Goal: Transaction & Acquisition: Book appointment/travel/reservation

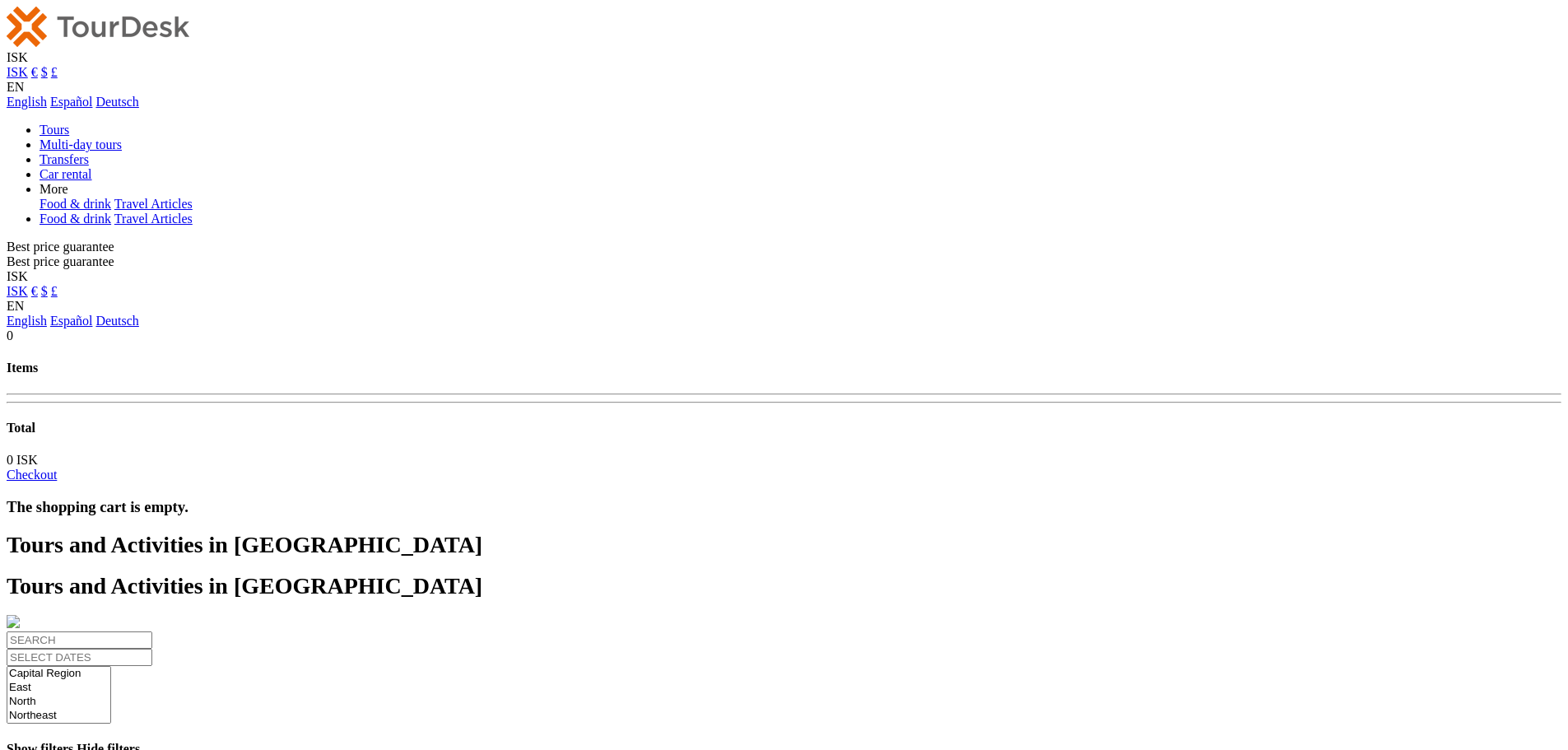
select select
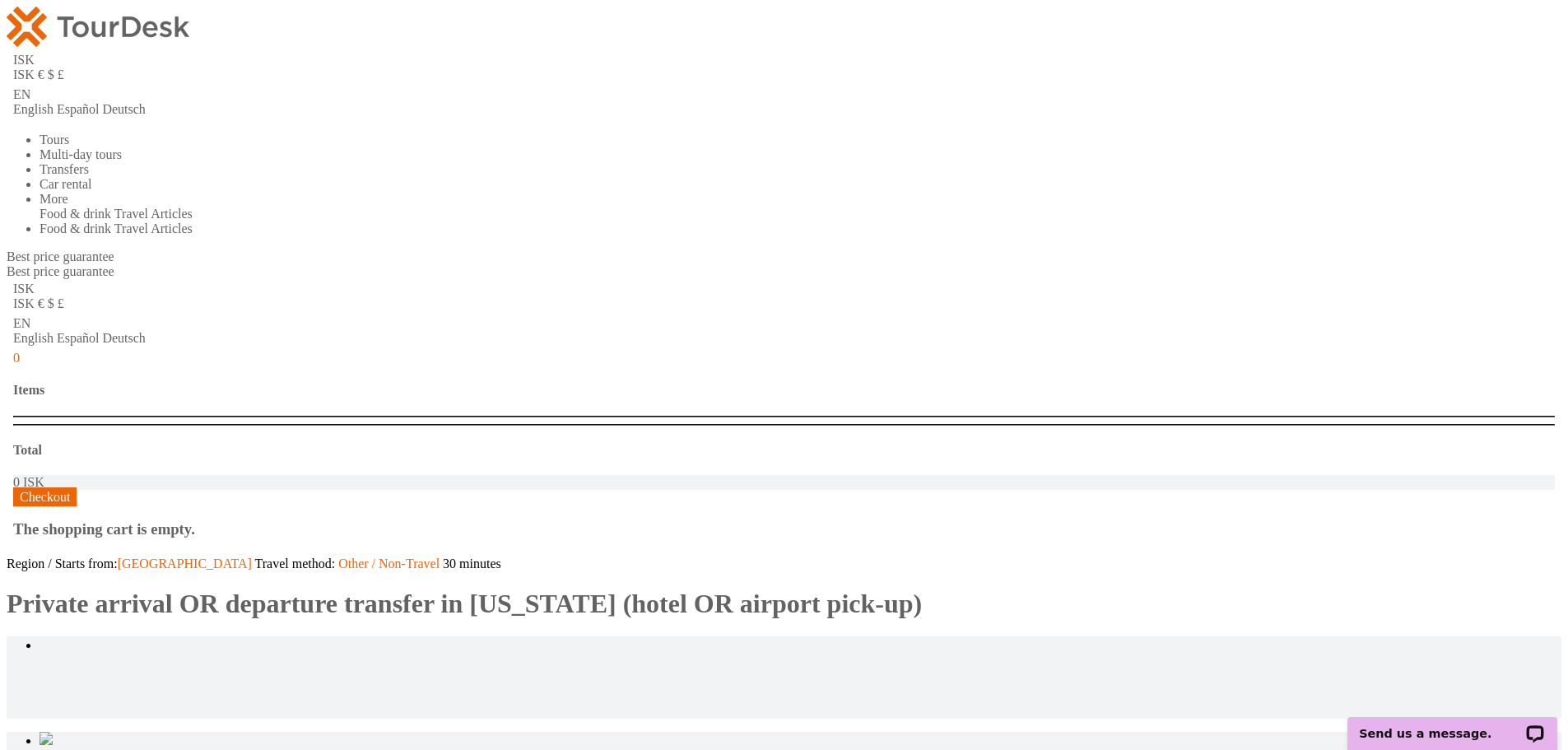
scroll to position [247, 0]
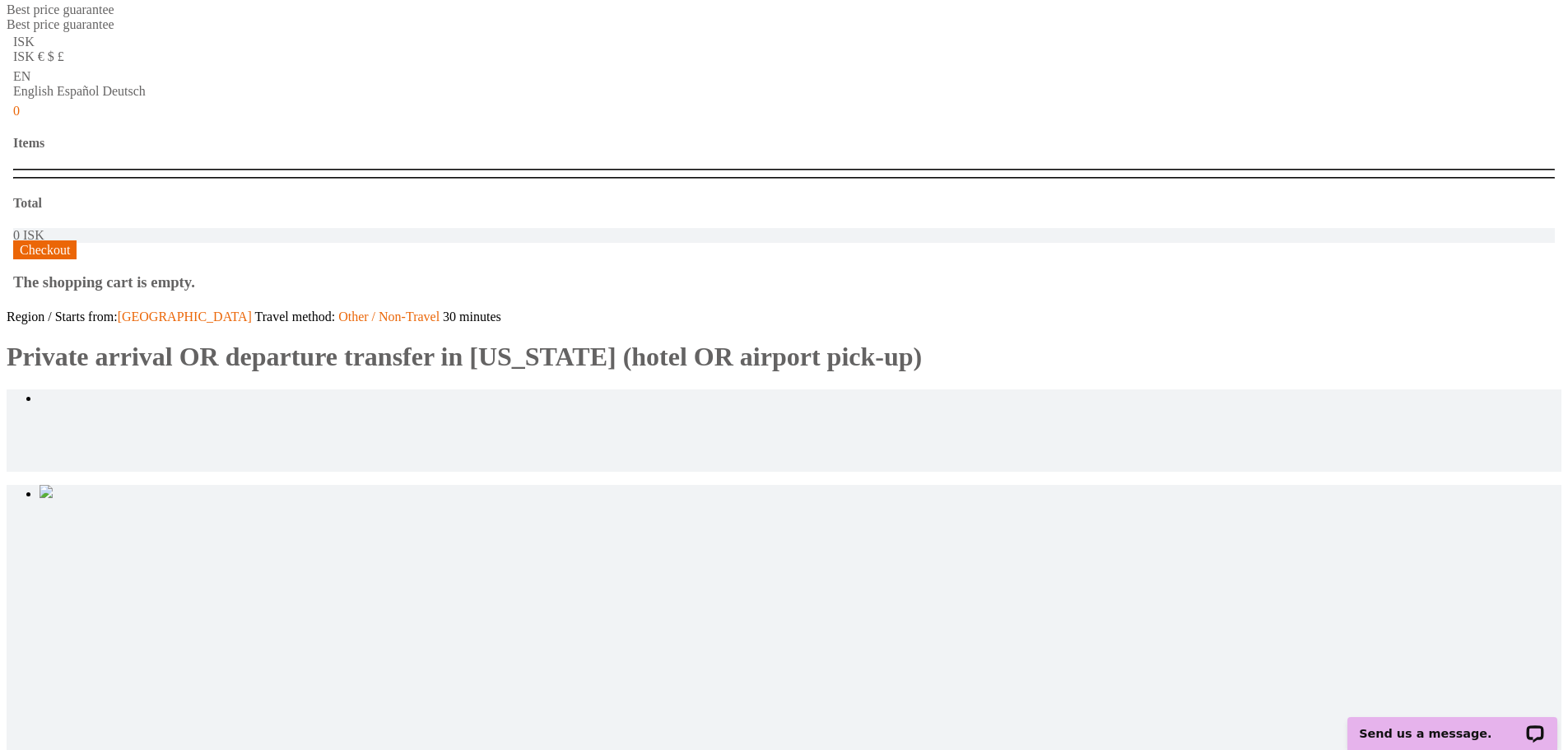
type input "2"
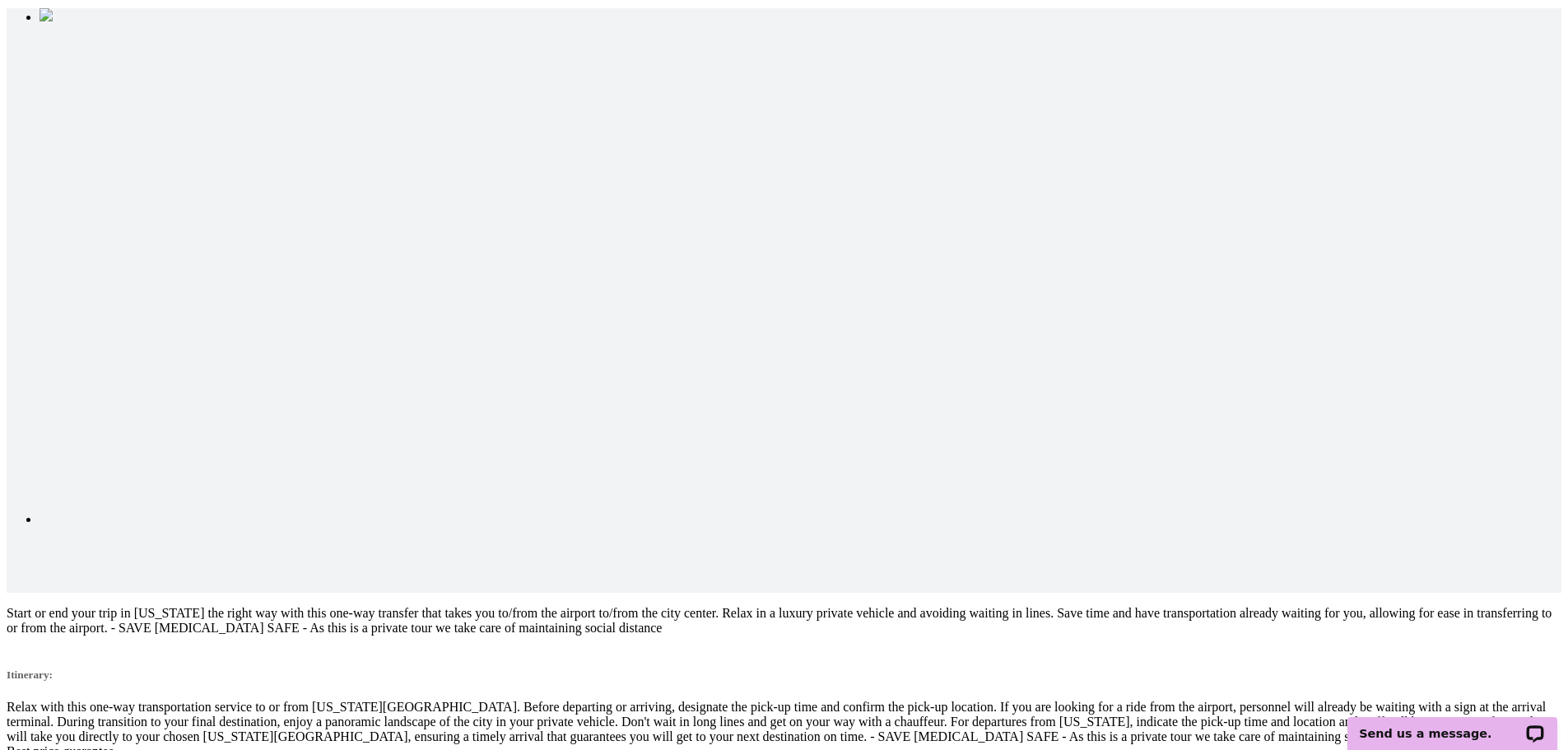
scroll to position [741, 0]
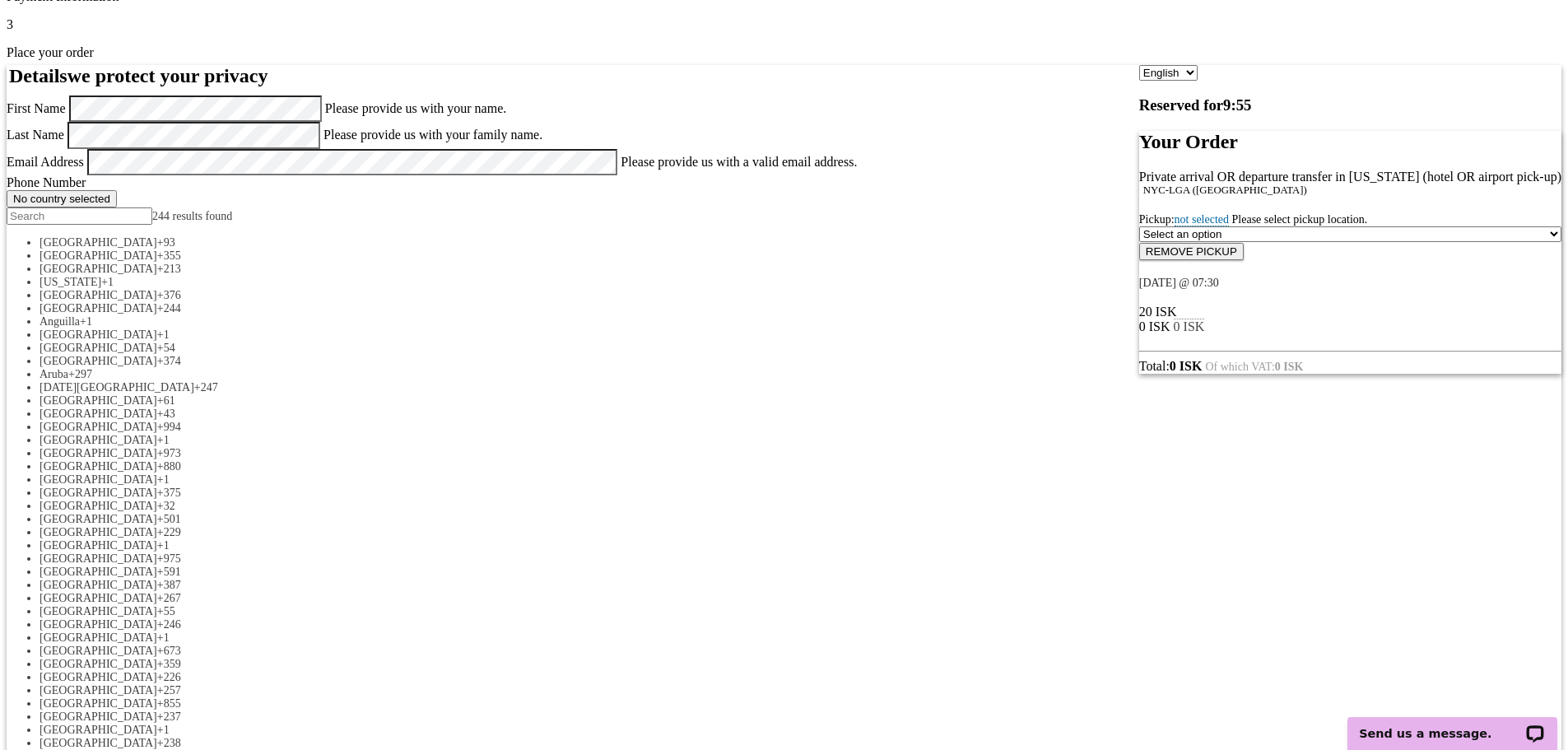
scroll to position [83, 0]
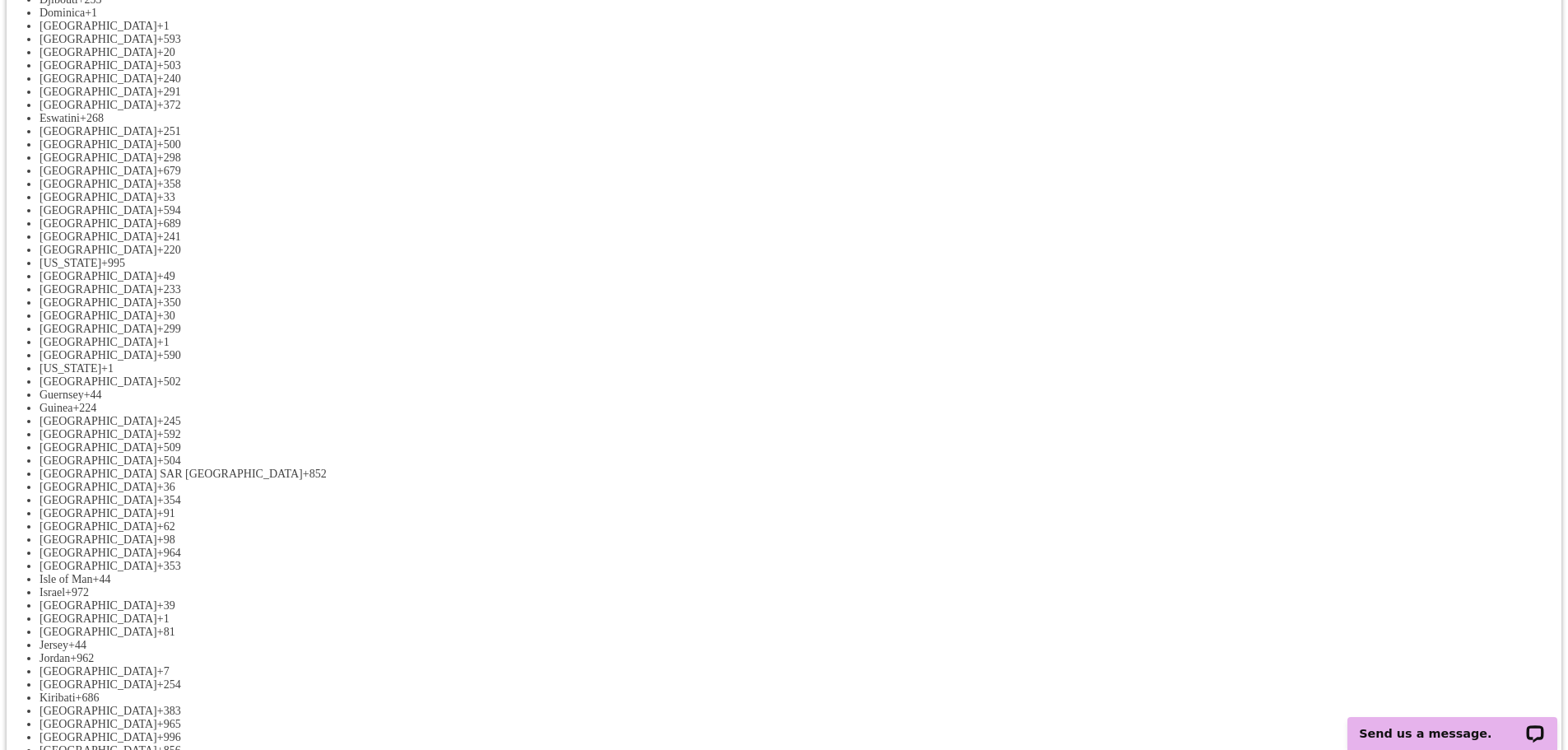
scroll to position [1153, 0]
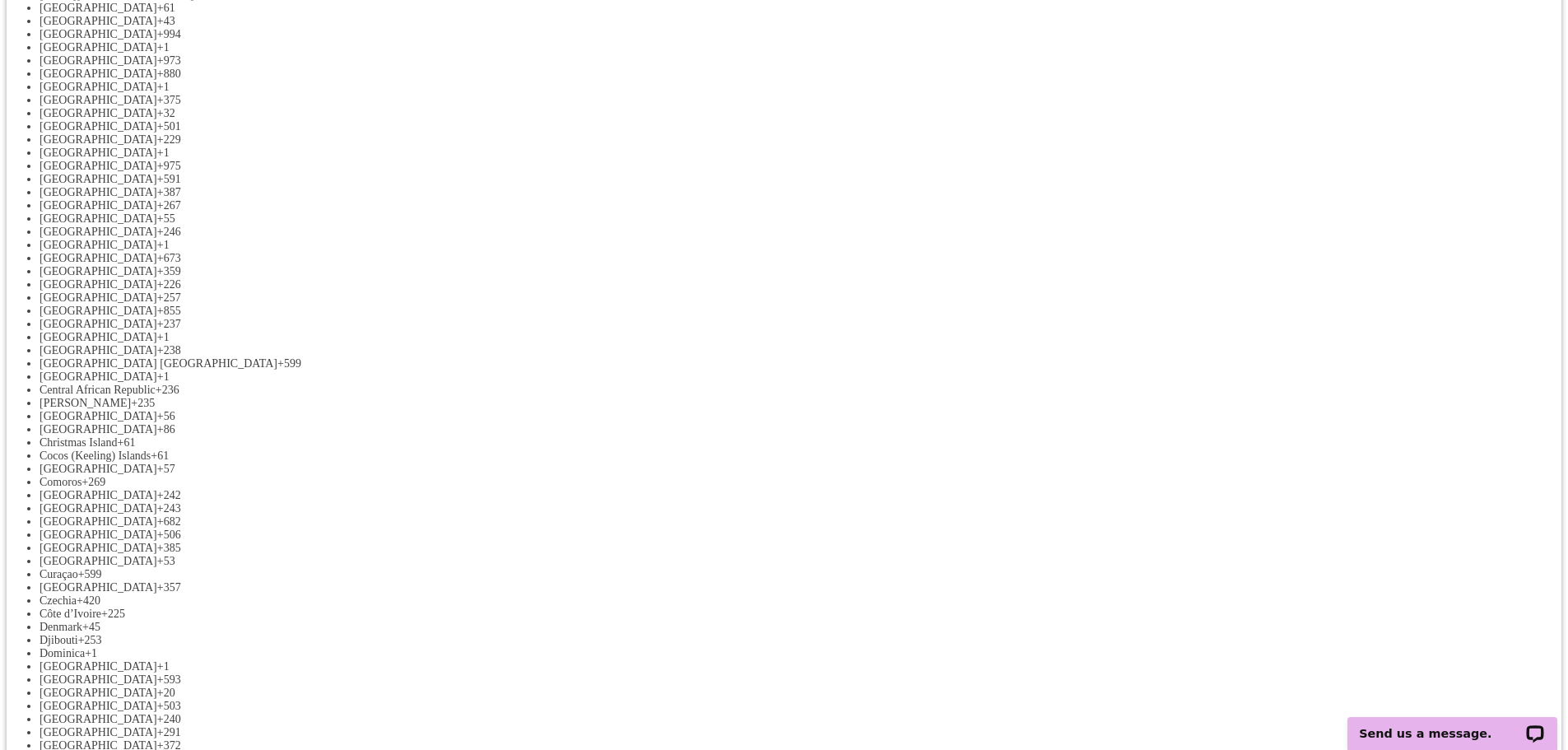
scroll to position [329, 0]
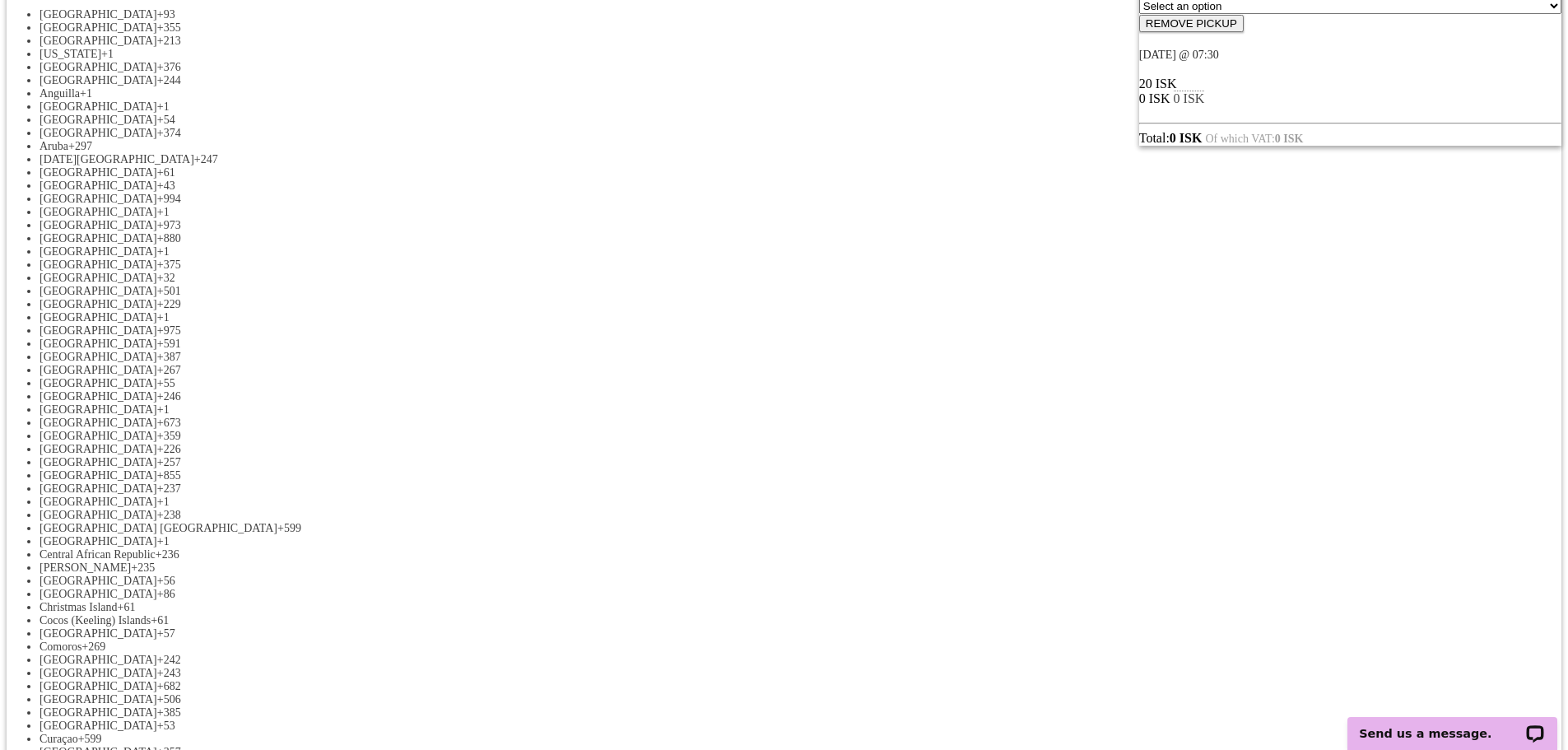
drag, startPoint x: 515, startPoint y: 489, endPoint x: 280, endPoint y: 502, distance: 235.4
select select "OTHER"
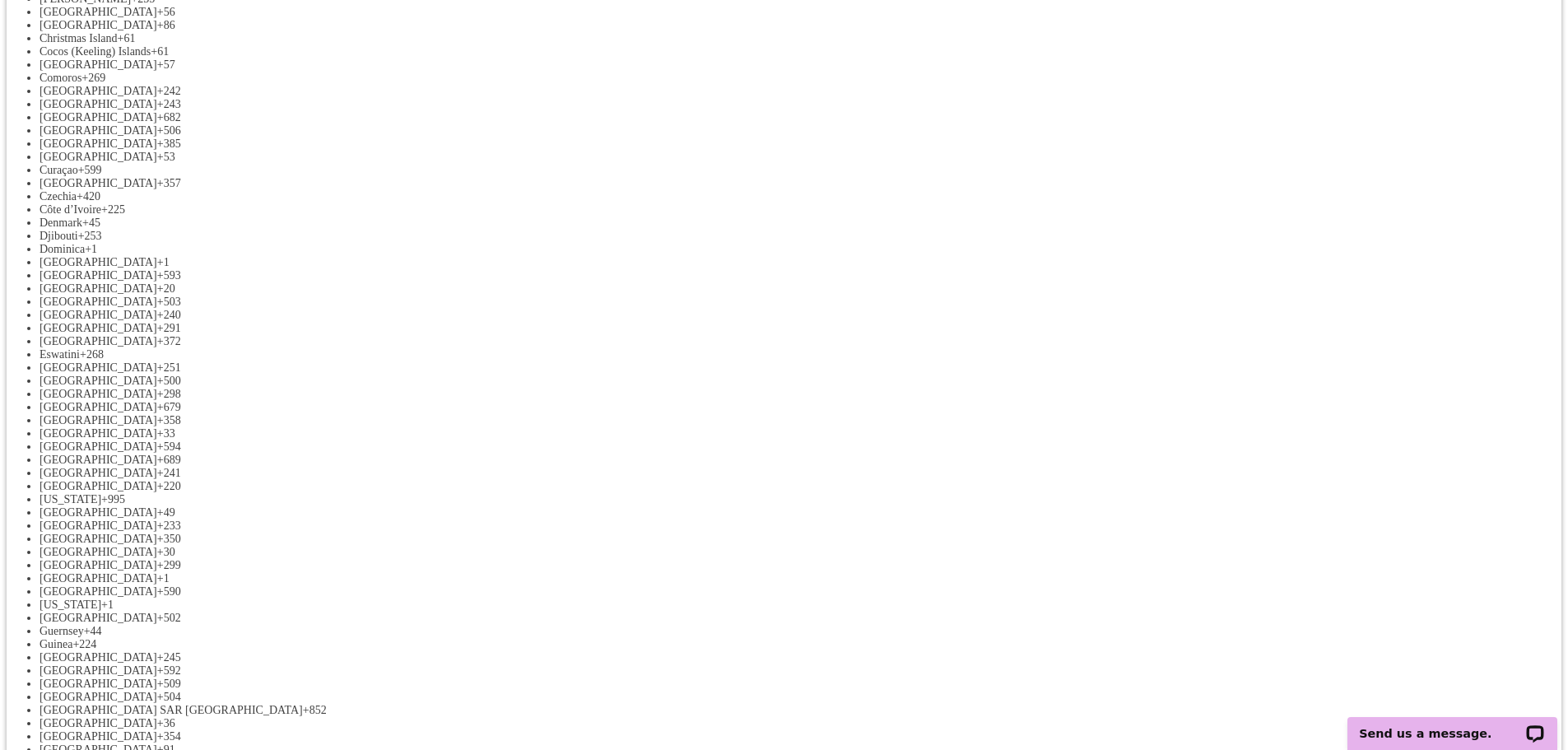
scroll to position [1071, 0]
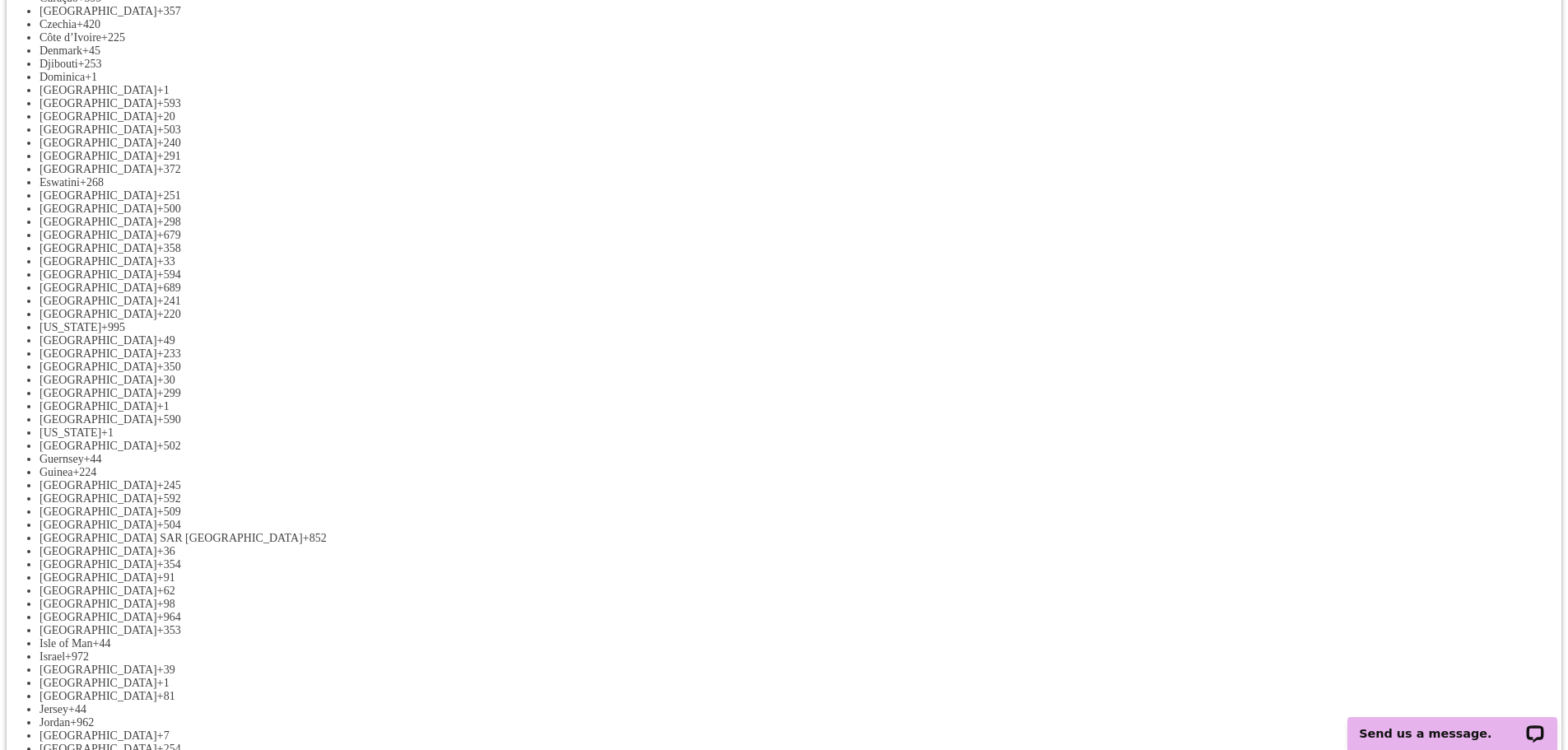
select select "LOCATION_REFERENCE"
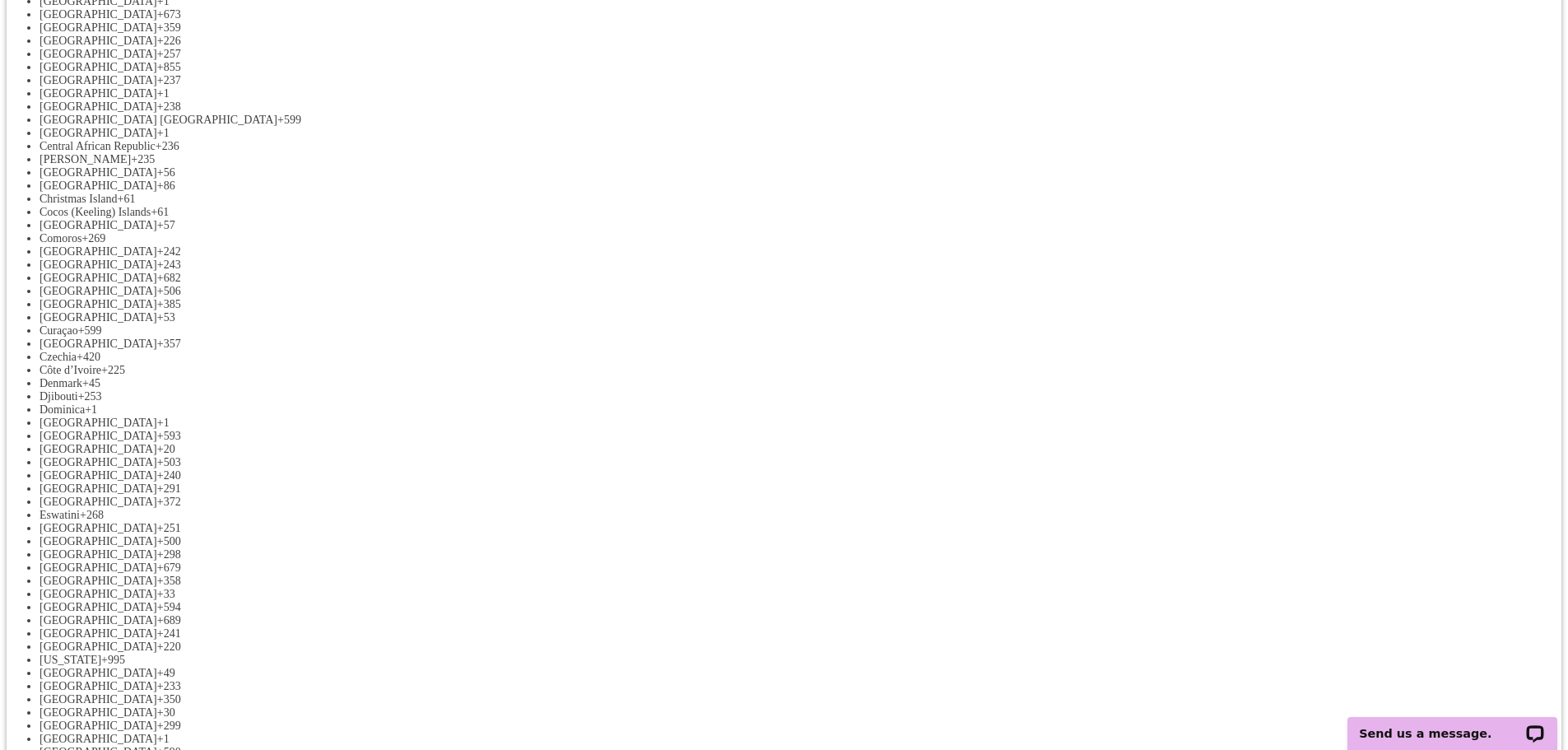
scroll to position [741, 0]
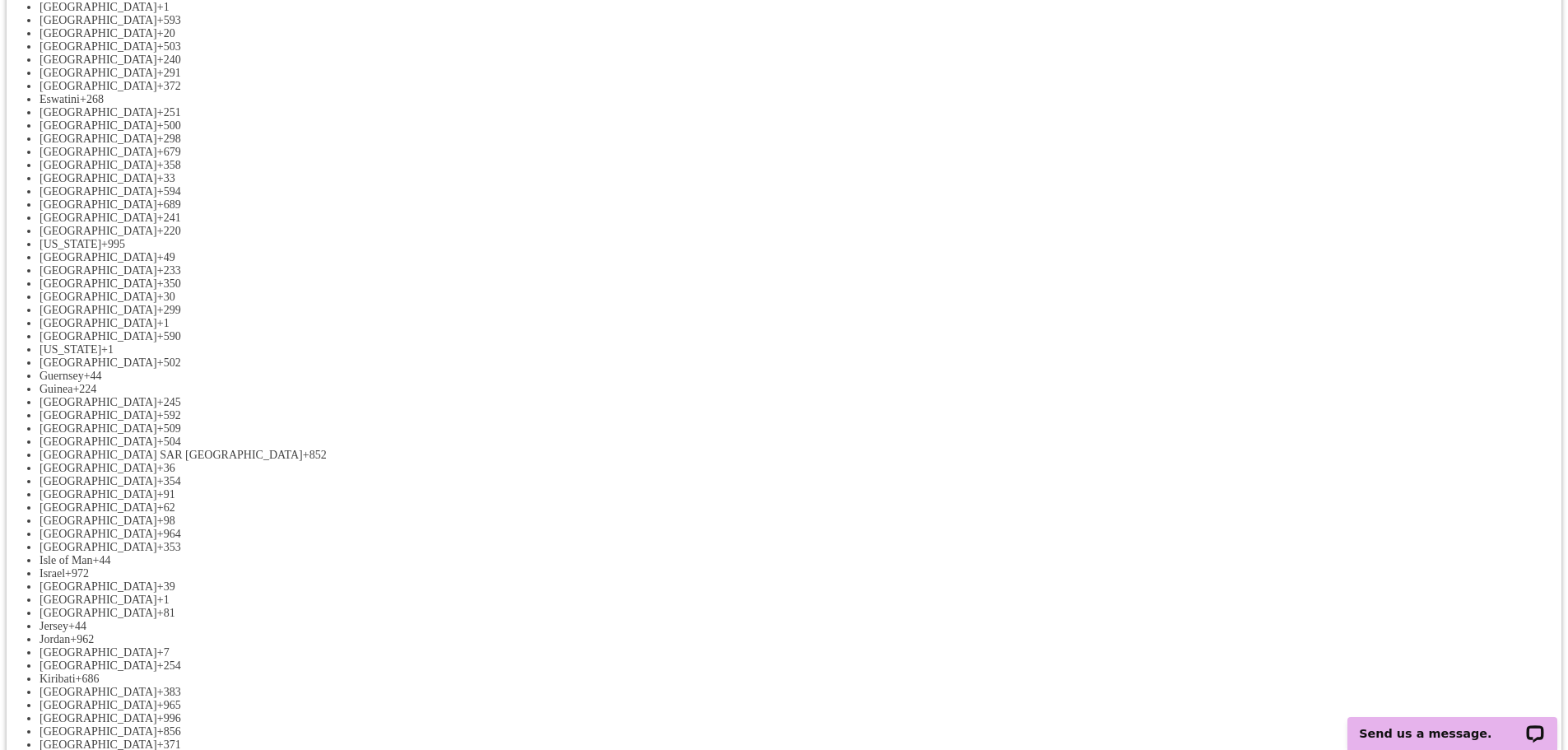
scroll to position [1235, 0]
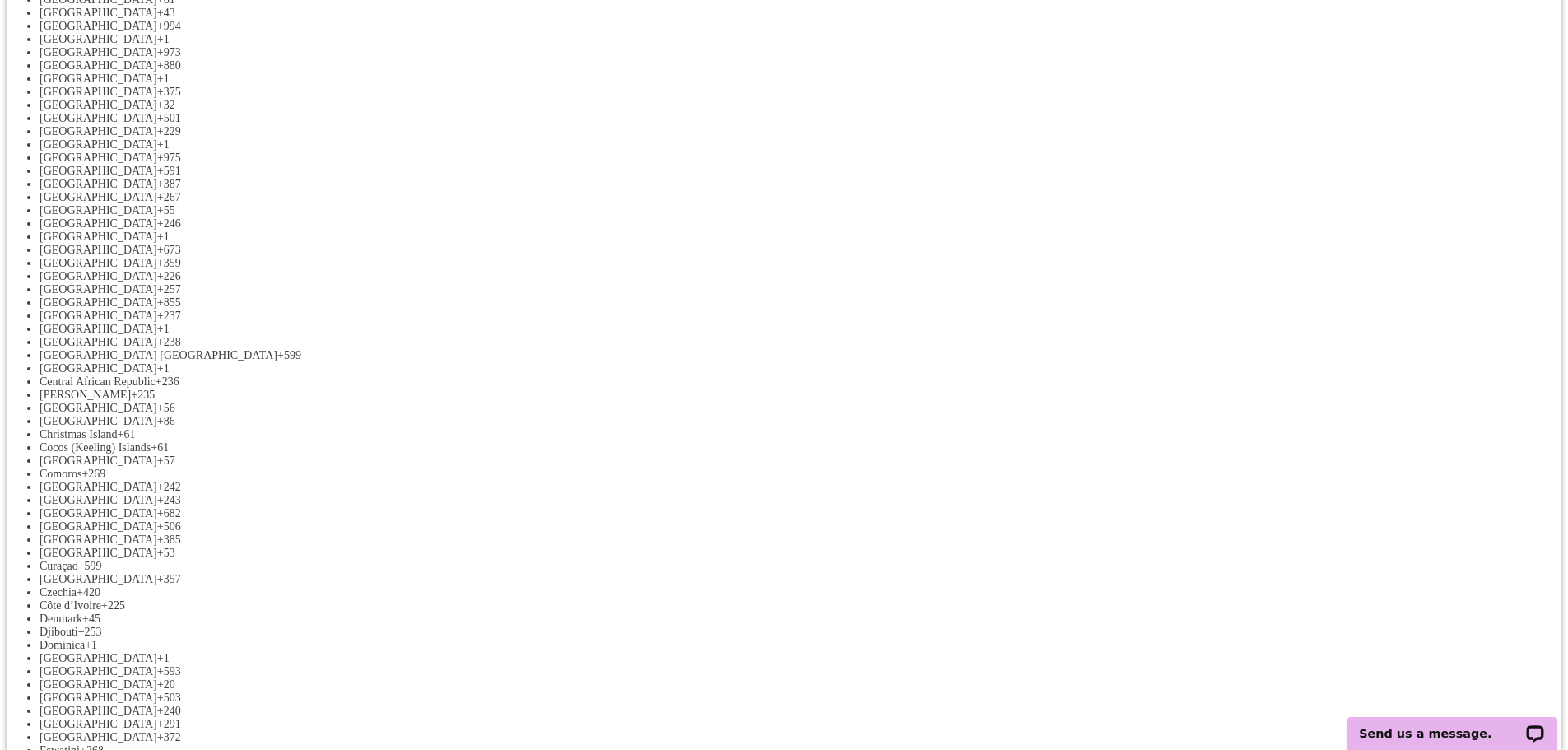
scroll to position [494, 0]
select select "OTHER"
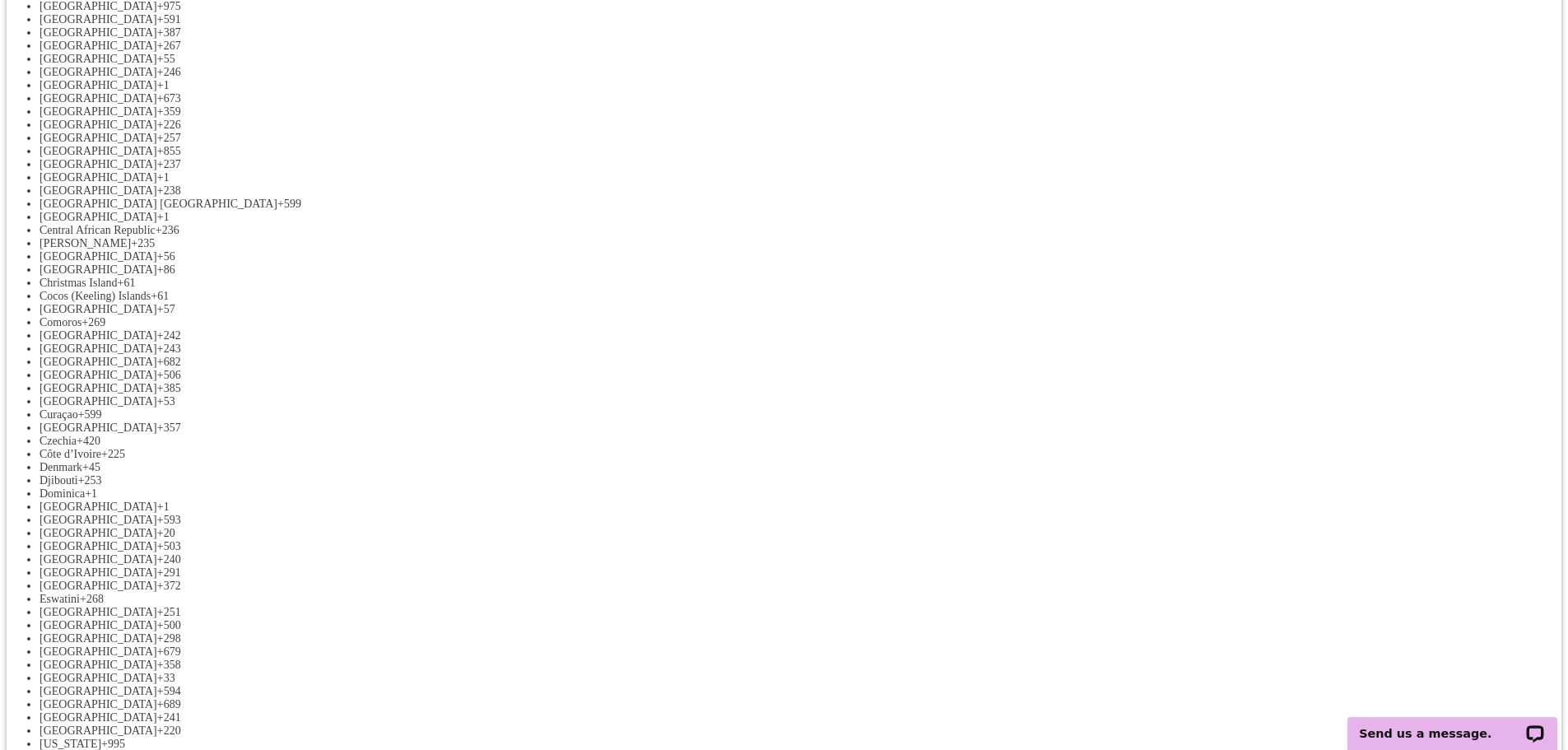
scroll to position [658, 0]
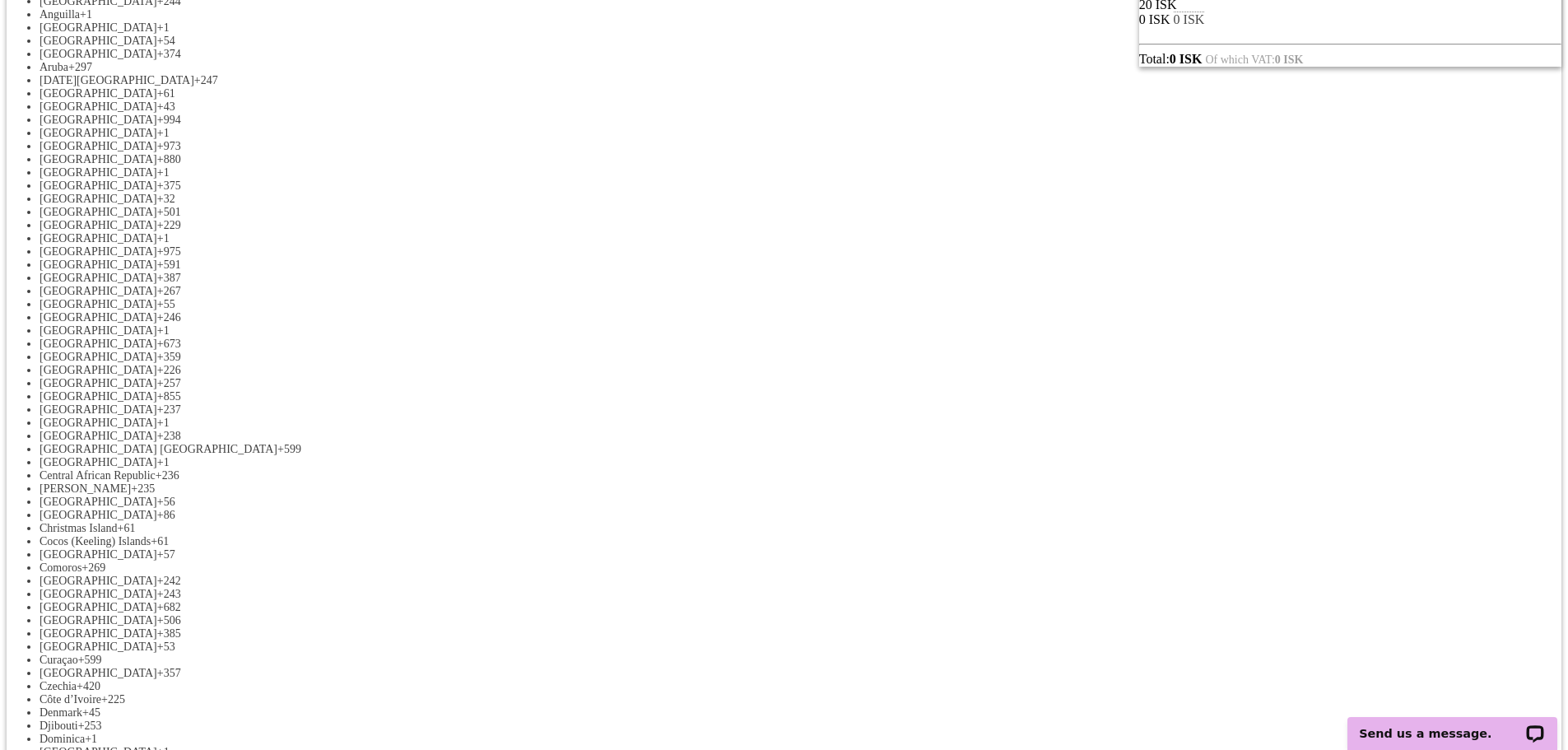
scroll to position [412, 0]
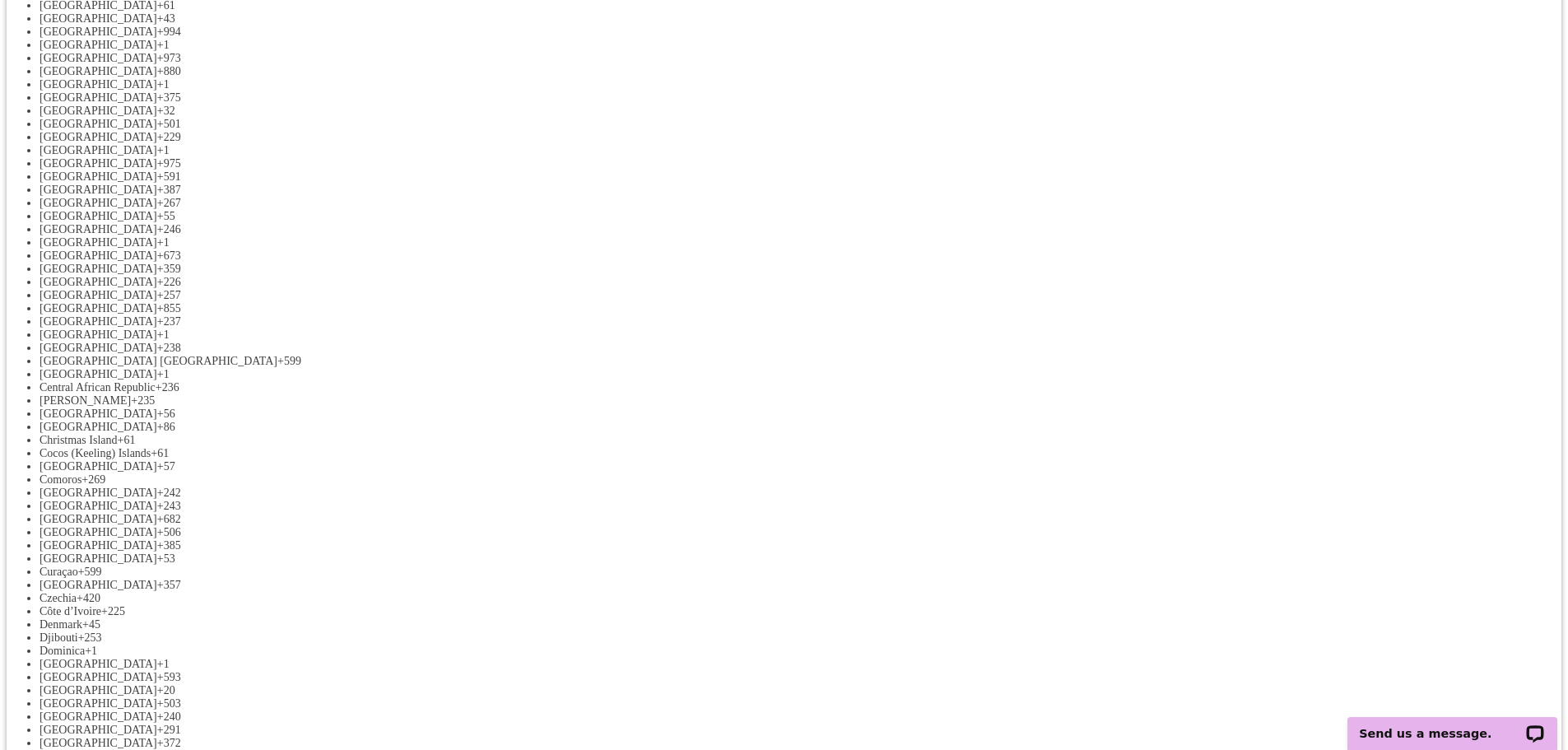
scroll to position [577, 0]
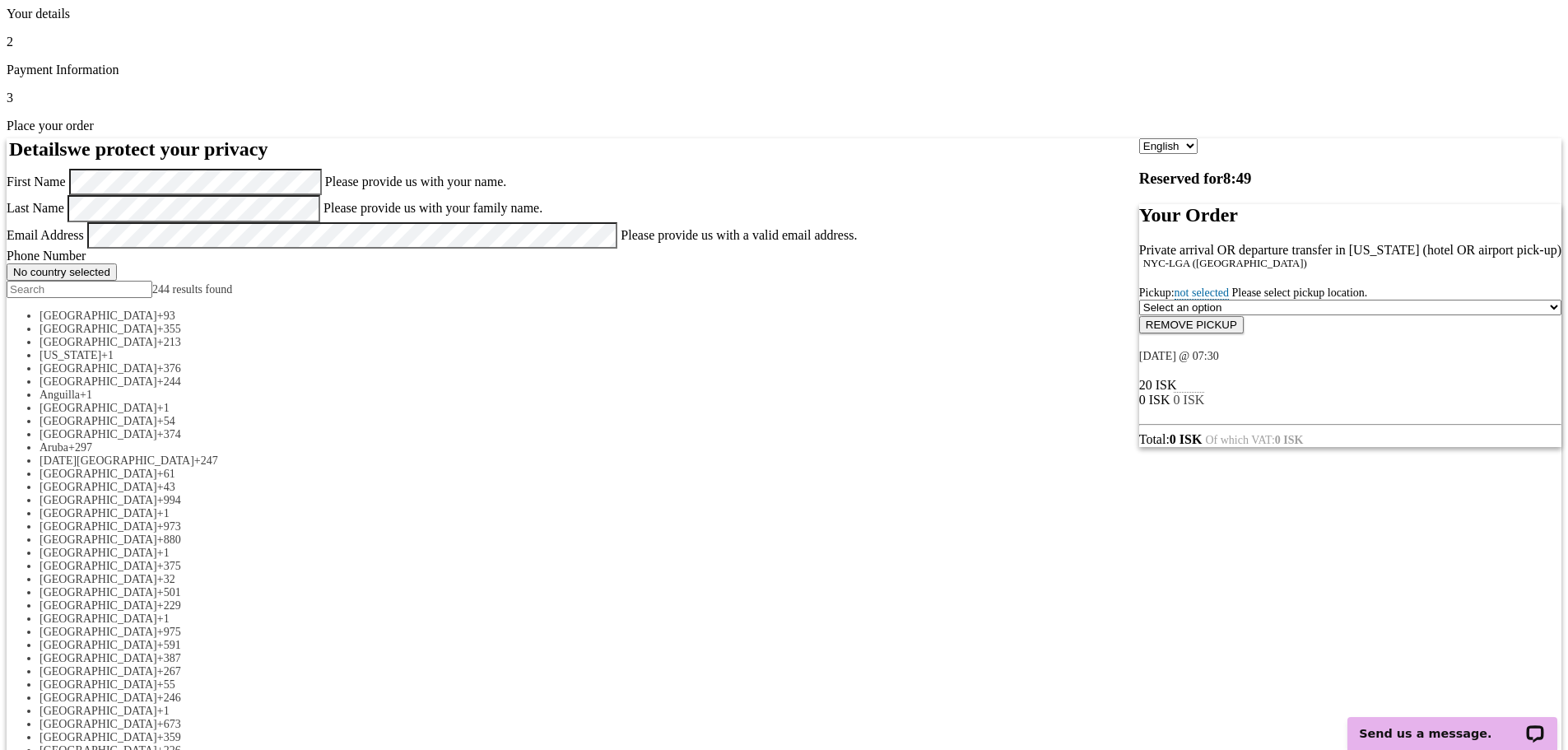
scroll to position [0, 0]
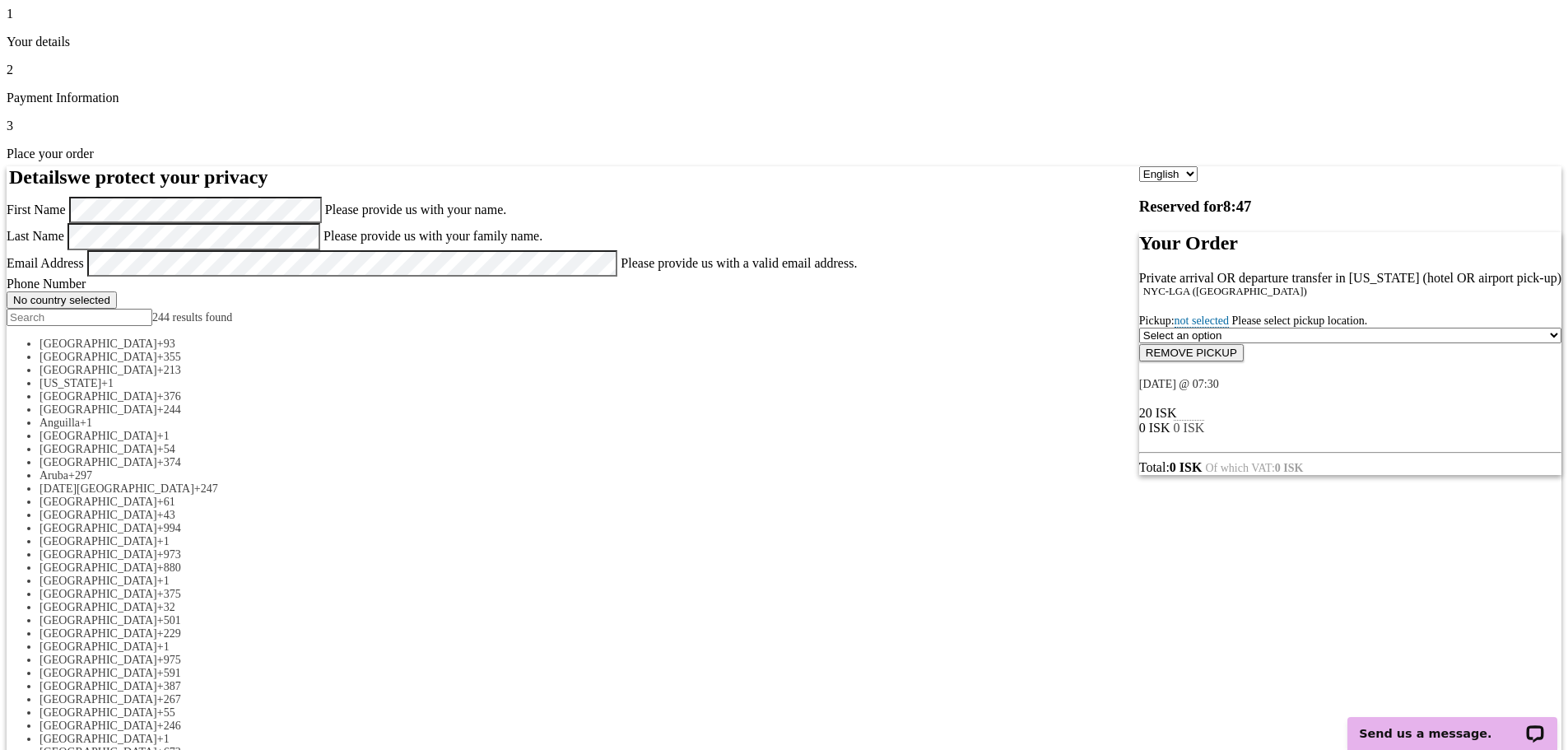
drag, startPoint x: 785, startPoint y: 515, endPoint x: 325, endPoint y: 513, distance: 460.0
copy div "Private arrival OR departure transfer in [US_STATE] (hotel OR airport pick-up)"
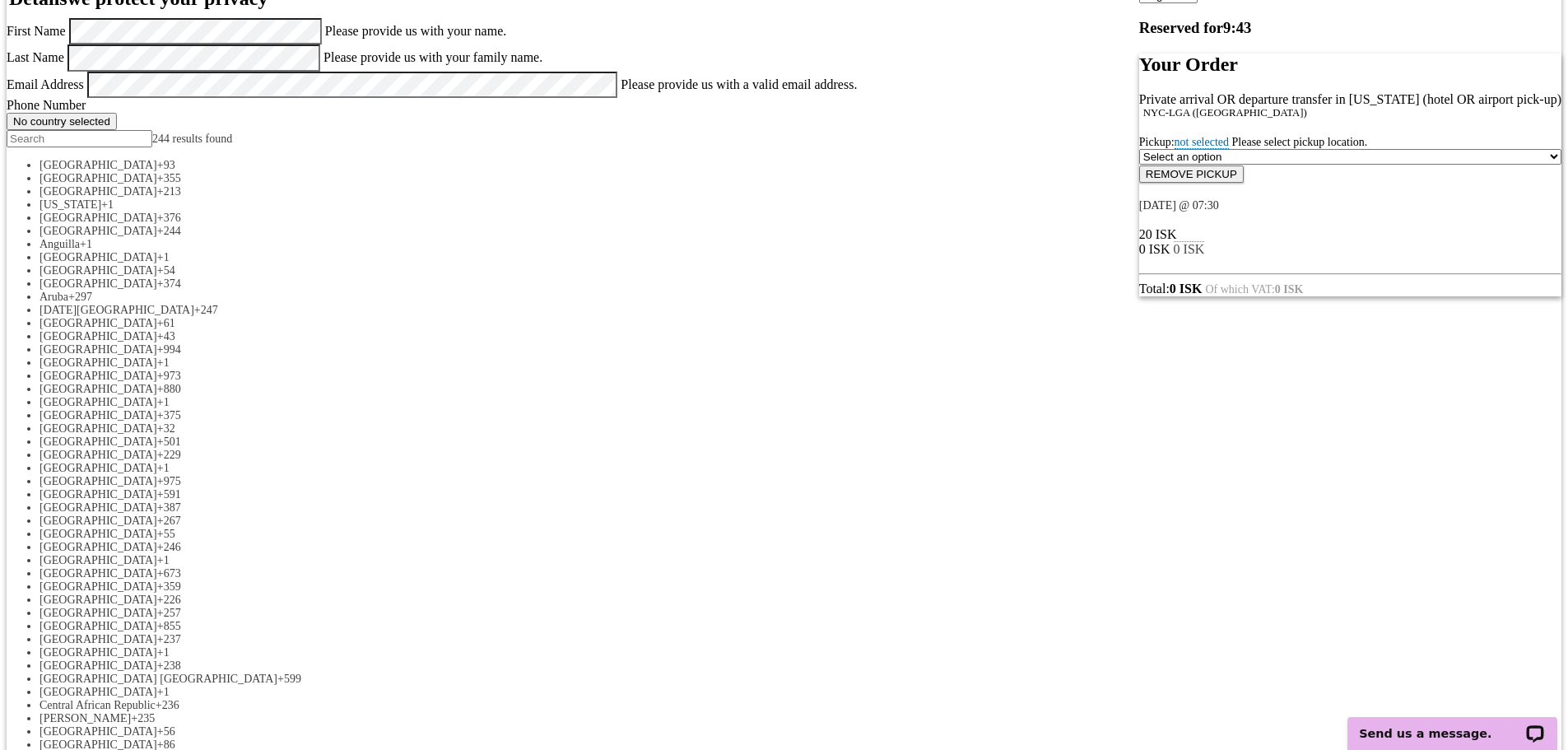
scroll to position [412, 0]
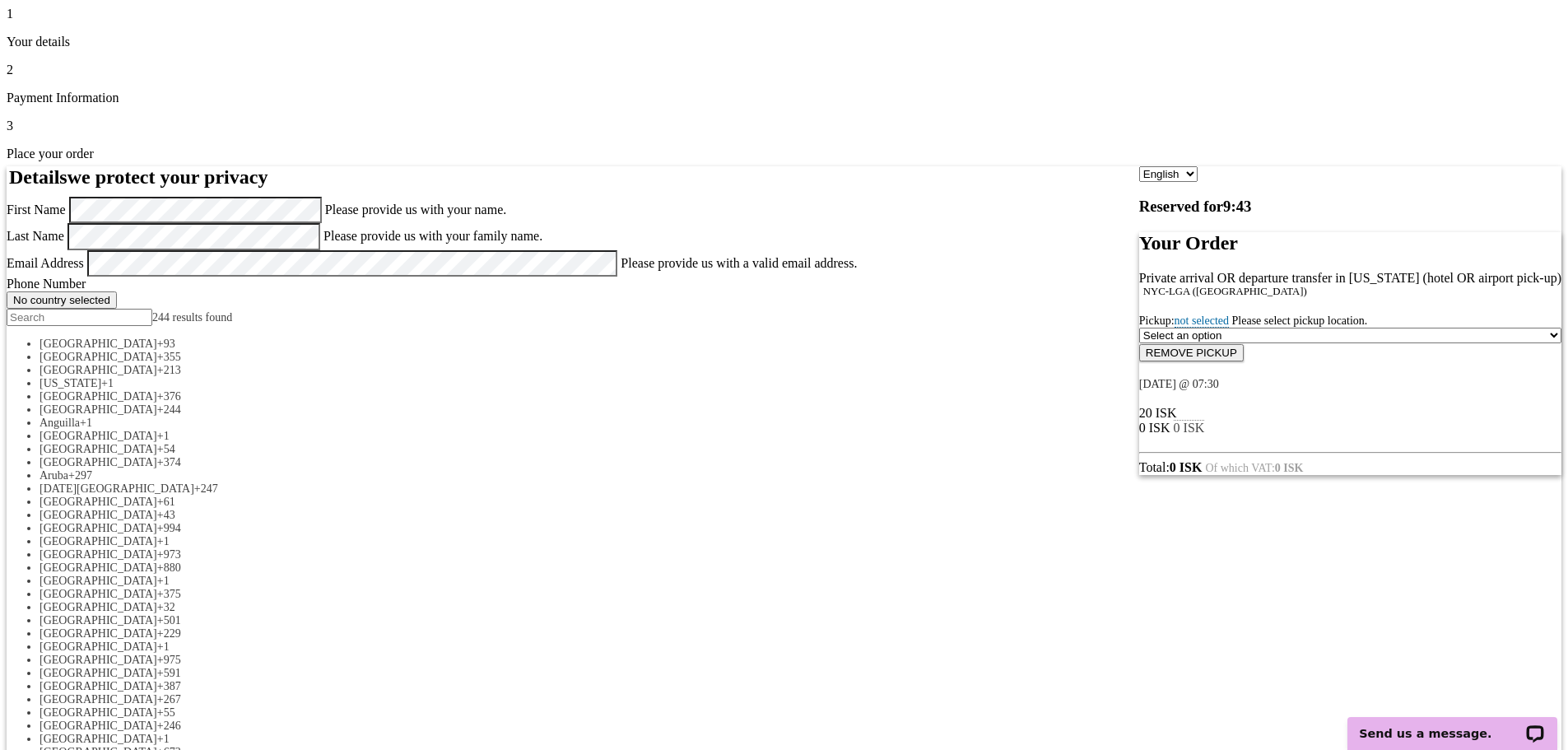
drag, startPoint x: 287, startPoint y: 163, endPoint x: 305, endPoint y: 155, distance: 19.7
drag, startPoint x: 186, startPoint y: 293, endPoint x: 327, endPoint y: 64, distance: 268.9
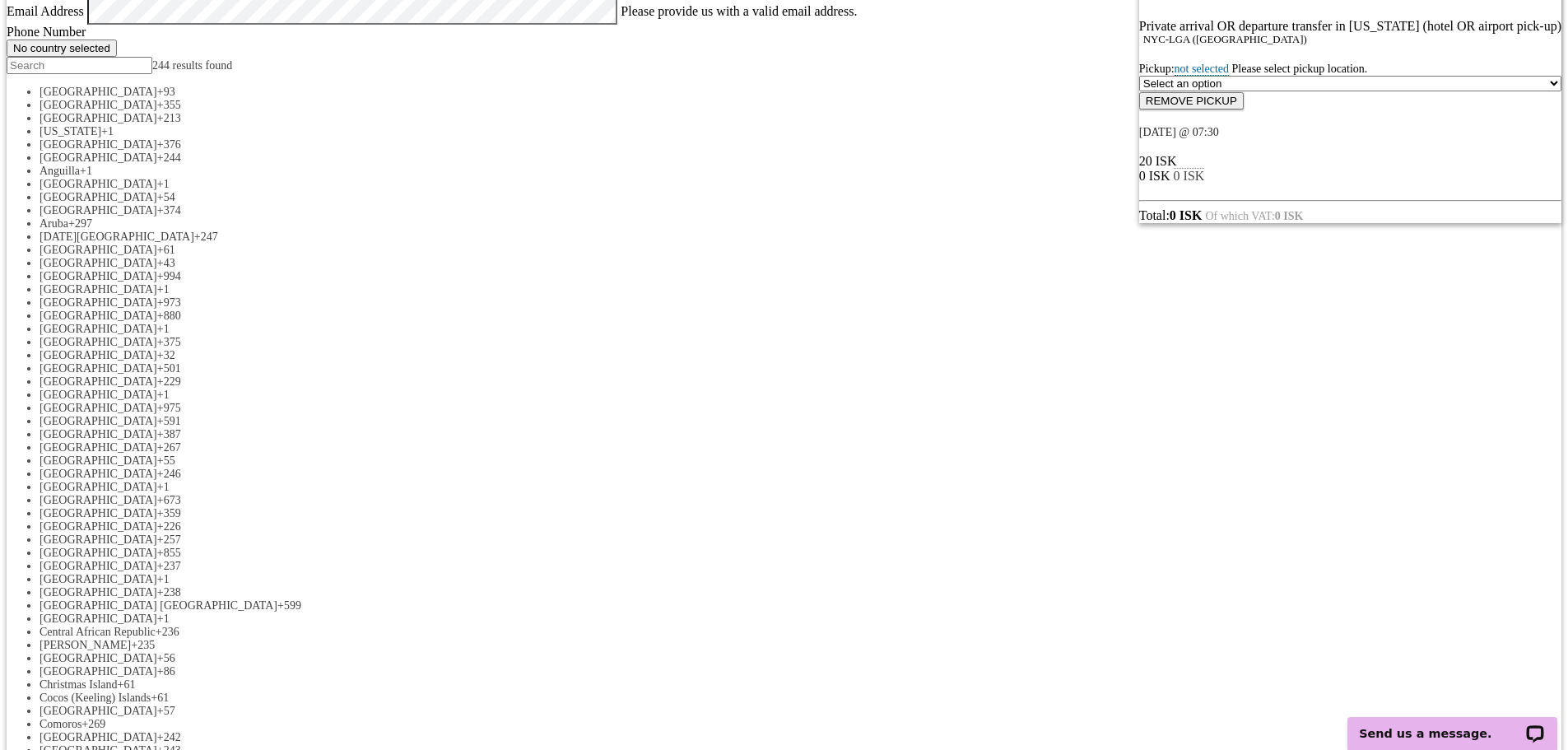
scroll to position [329, 0]
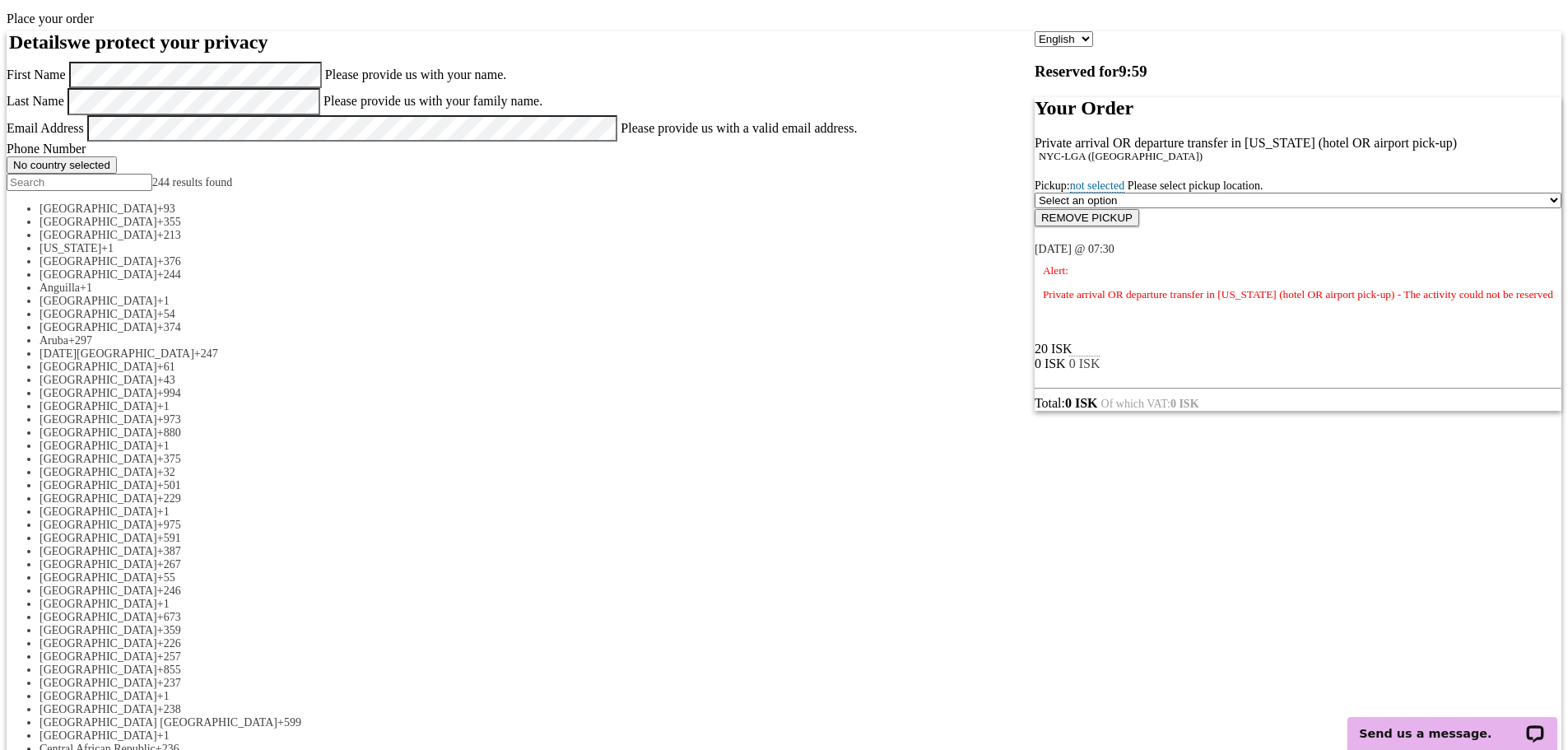
scroll to position [165, 0]
